Goal: Task Accomplishment & Management: Use online tool/utility

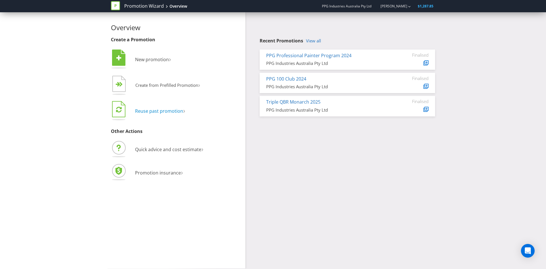
click at [156, 111] on span "Reuse past promotion" at bounding box center [159, 111] width 48 height 6
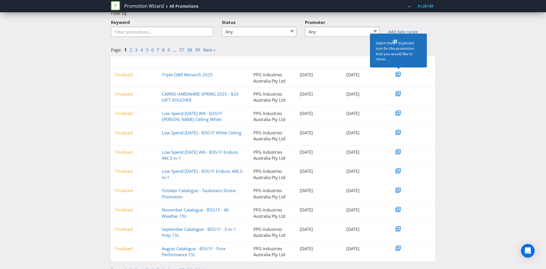
scroll to position [29, 0]
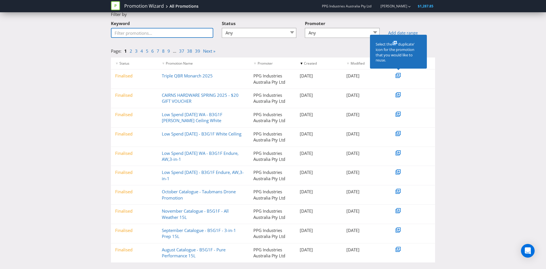
click at [170, 34] on input "Keyword" at bounding box center [162, 33] width 102 height 10
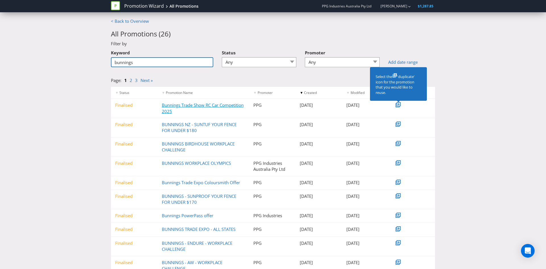
type input "bunnings"
click at [175, 106] on link "Bunnings Trade Show RC Car Competition 2025" at bounding box center [203, 108] width 82 height 12
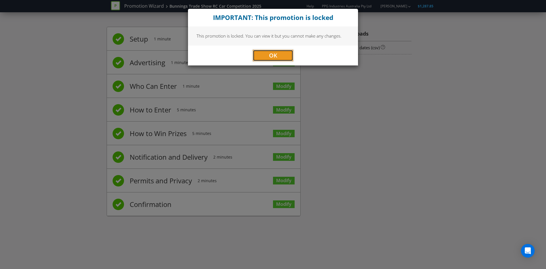
click at [271, 54] on span "OK" at bounding box center [273, 55] width 8 height 8
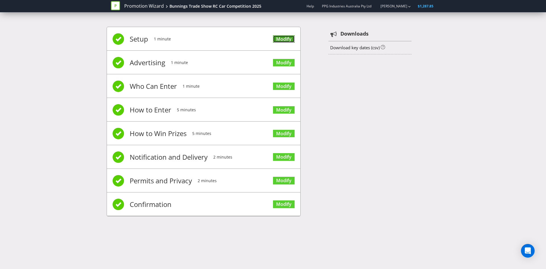
click at [278, 37] on link "Modify" at bounding box center [284, 39] width 22 height 8
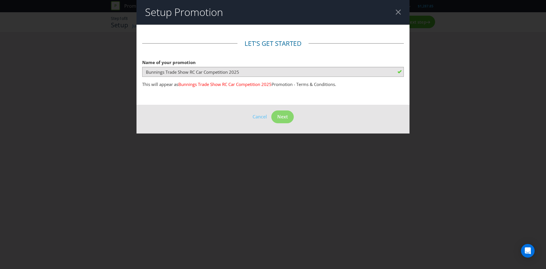
click at [396, 15] on header "Setup Promotion" at bounding box center [272, 12] width 273 height 24
click at [400, 10] on div at bounding box center [398, 11] width 5 height 5
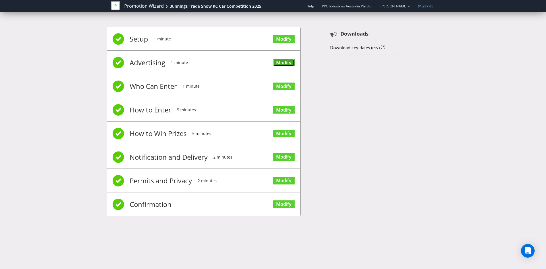
click at [283, 61] on link "Modify" at bounding box center [284, 63] width 22 height 8
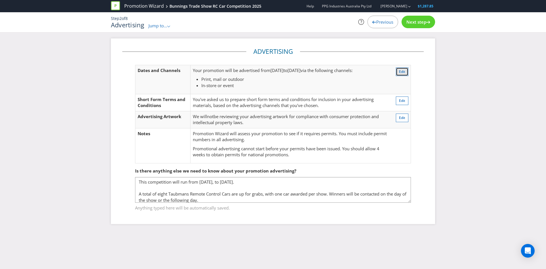
click at [402, 73] on span "Edit" at bounding box center [402, 71] width 6 height 5
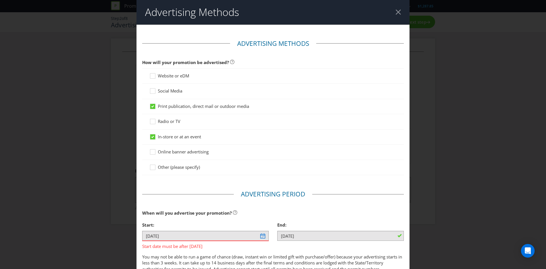
click at [397, 13] on div at bounding box center [398, 11] width 5 height 5
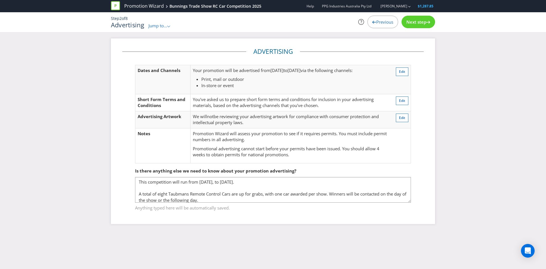
click at [159, 26] on span "Jump to..." at bounding box center [157, 26] width 19 height 6
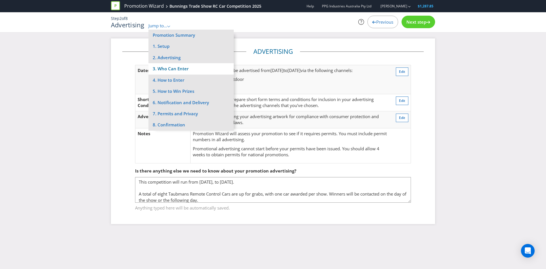
click at [169, 69] on li "3. Who Can Enter" at bounding box center [190, 68] width 85 height 11
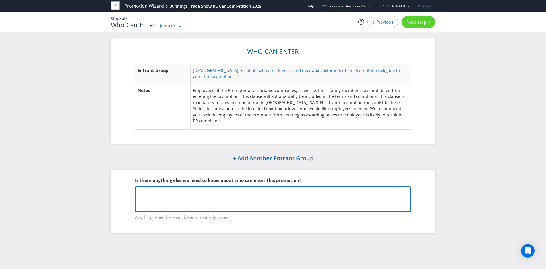
click at [178, 194] on textarea at bounding box center [273, 199] width 276 height 26
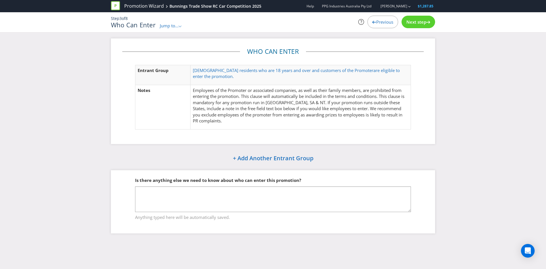
click at [170, 28] on div "Jump to... .st0{fill-rule:evenodd;clip-rule:evenodd;}" at bounding box center [171, 26] width 22 height 6
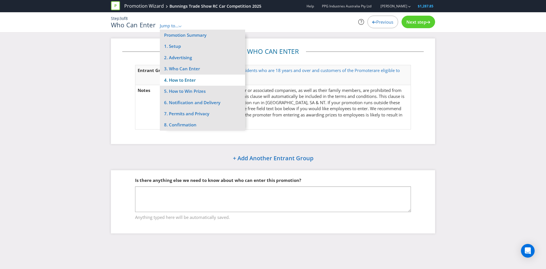
click at [179, 77] on li "4. How to Enter" at bounding box center [202, 79] width 85 height 11
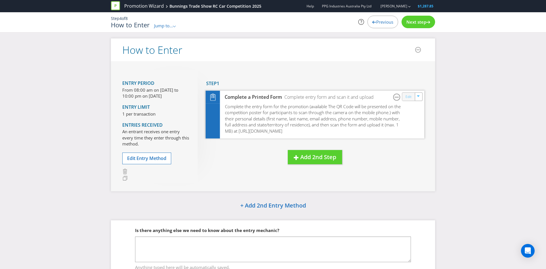
click at [407, 99] on link "Edit" at bounding box center [408, 96] width 6 height 7
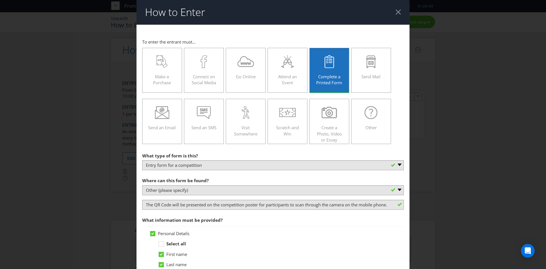
click at [397, 15] on header "How to Enter" at bounding box center [272, 12] width 273 height 24
click at [400, 12] on div at bounding box center [398, 11] width 5 height 5
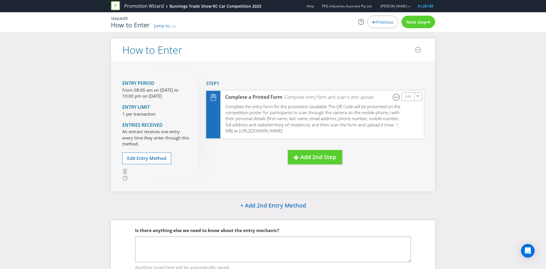
click at [163, 24] on span "Jump to..." at bounding box center [163, 26] width 19 height 6
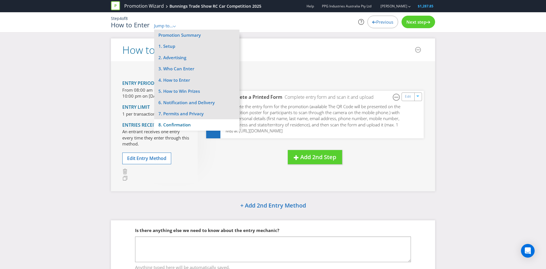
click at [176, 123] on li "8. Confirmation" at bounding box center [196, 124] width 85 height 11
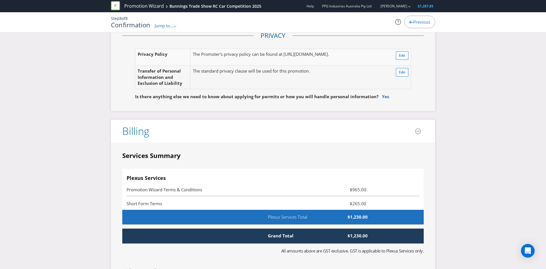
scroll to position [1306, 0]
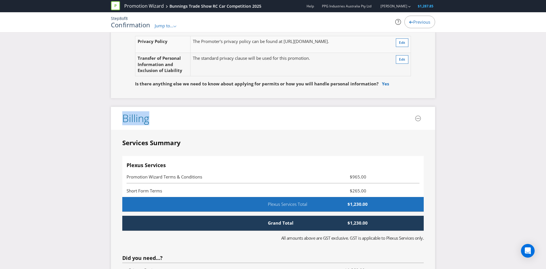
drag, startPoint x: 128, startPoint y: 118, endPoint x: 155, endPoint y: 118, distance: 27.3
click at [155, 118] on header "Billing" at bounding box center [273, 118] width 324 height 23
drag, startPoint x: 371, startPoint y: 176, endPoint x: 364, endPoint y: 180, distance: 8.3
click at [359, 178] on li "Promotion Wizard Terms & Conditions $965.00" at bounding box center [273, 176] width 293 height 14
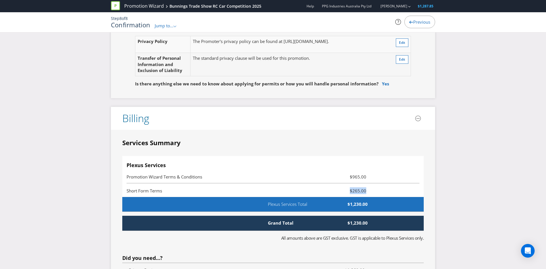
drag, startPoint x: 367, startPoint y: 191, endPoint x: 349, endPoint y: 188, distance: 17.8
click at [349, 188] on span "$265.00" at bounding box center [346, 190] width 49 height 7
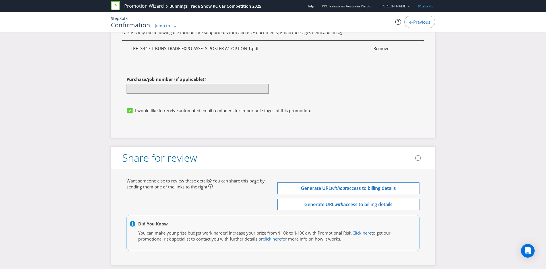
scroll to position [1796, 0]
